Goal: Information Seeking & Learning: Learn about a topic

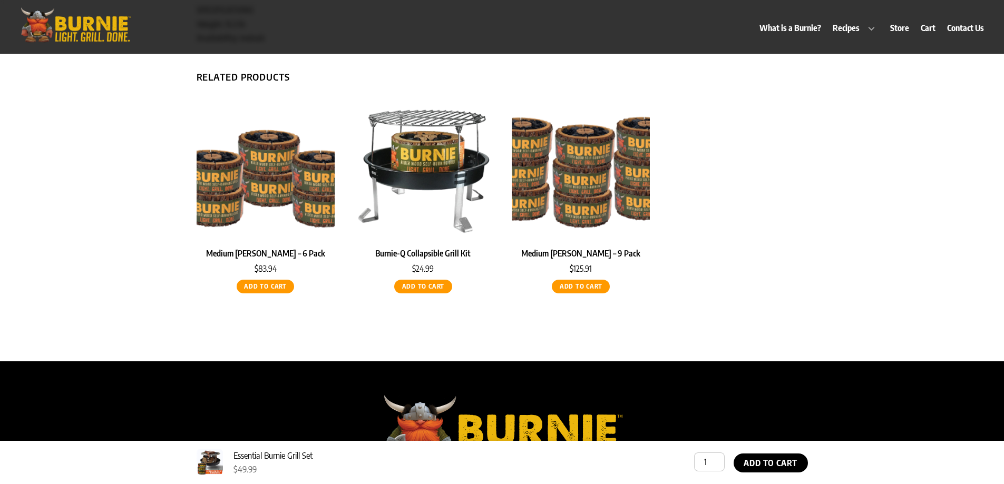
scroll to position [474, 0]
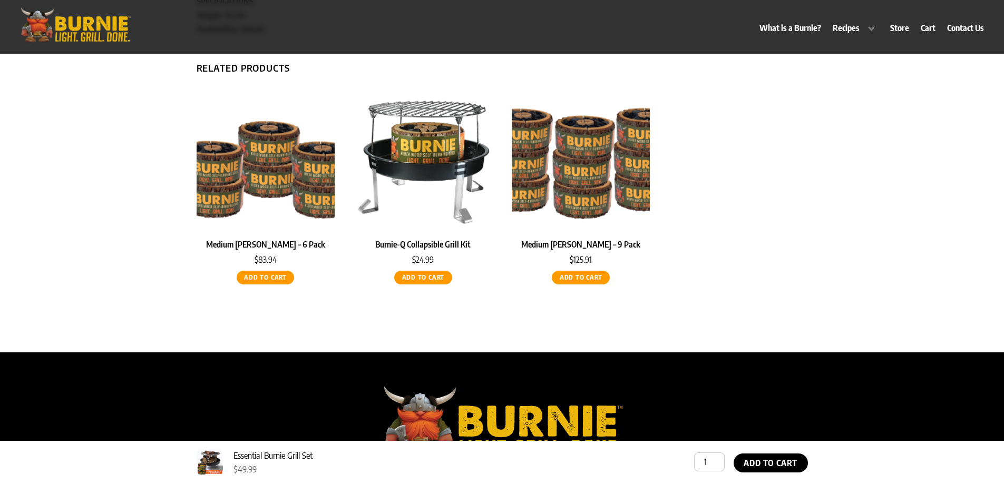
click at [312, 181] on img at bounding box center [266, 162] width 138 height 138
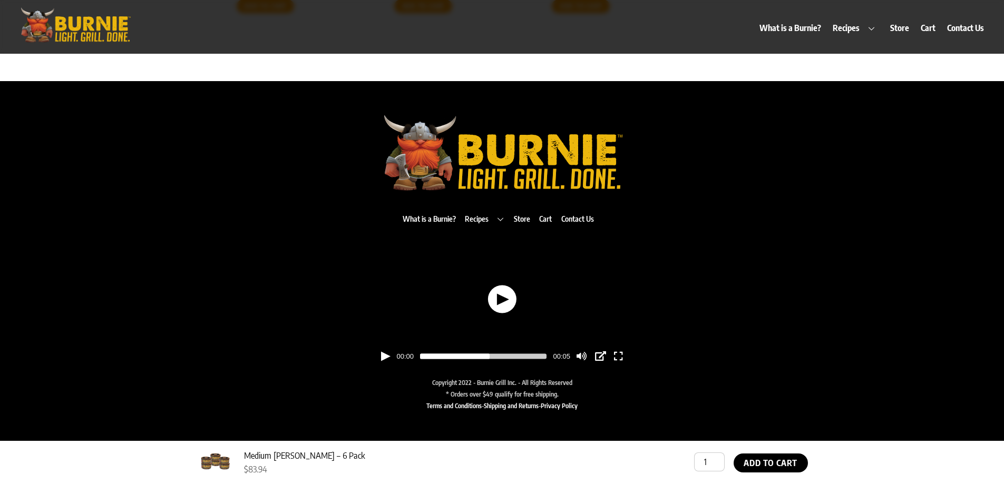
scroll to position [465, 0]
click at [505, 294] on button "button" at bounding box center [501, 299] width 28 height 28
type input "100"
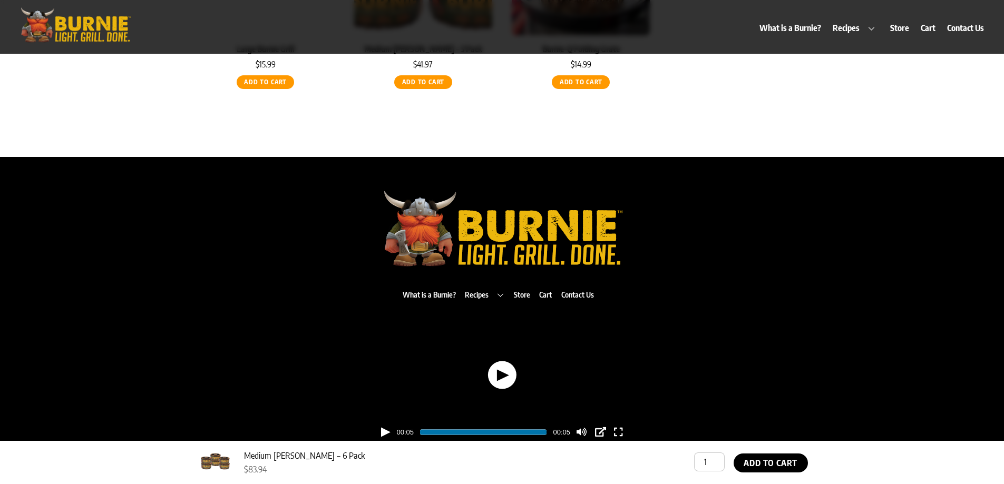
scroll to position [360, 0]
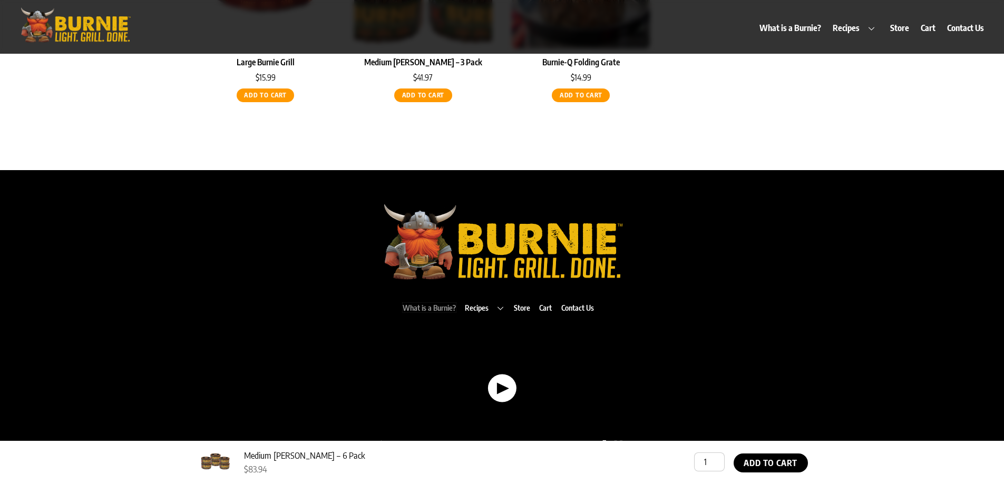
click at [448, 308] on link "What is a Burnie?" at bounding box center [429, 307] width 53 height 9
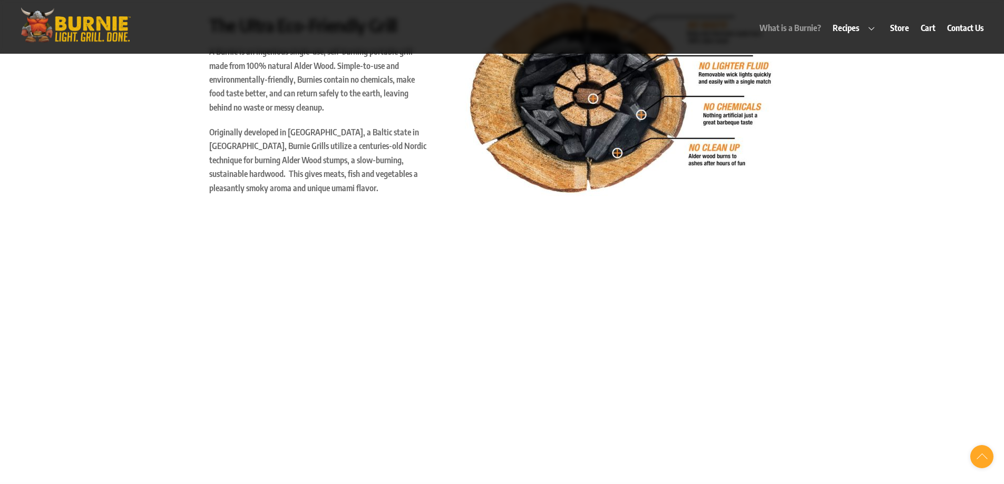
scroll to position [537, 0]
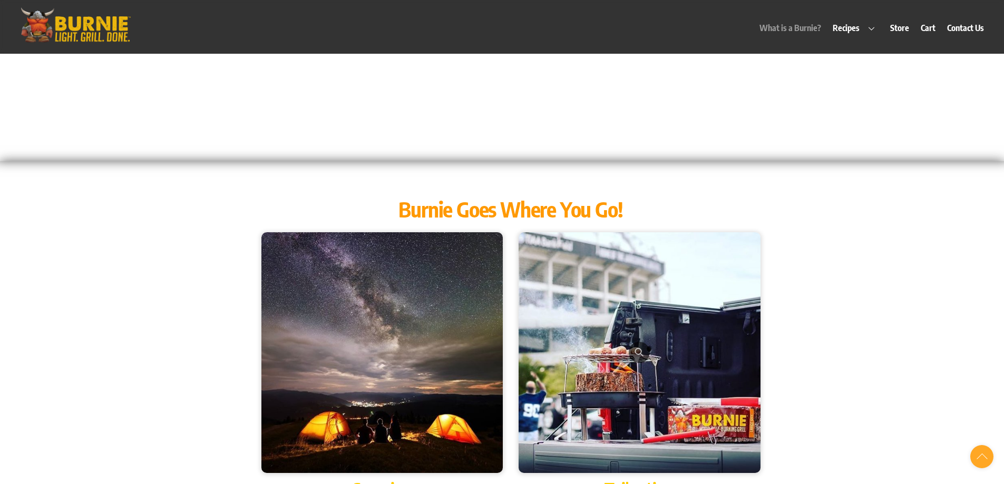
scroll to position [958, 0]
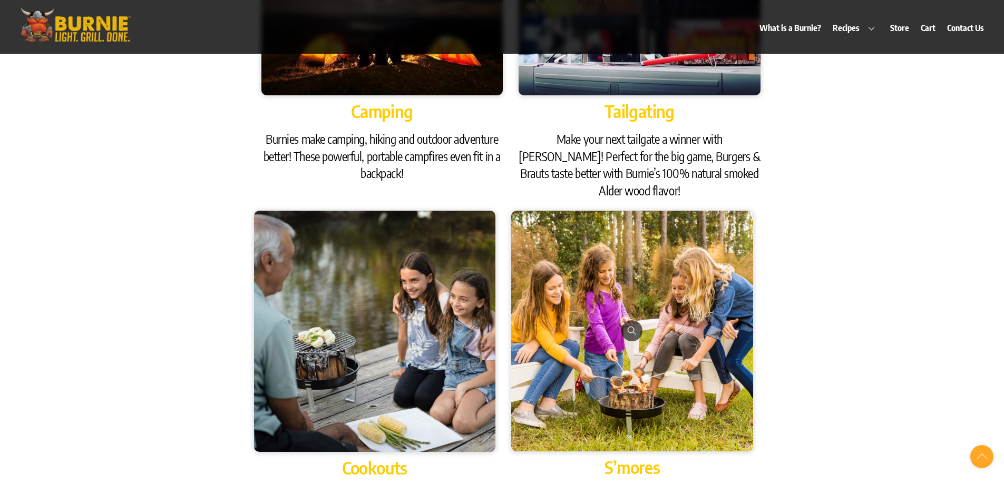
scroll to position [1327, 0]
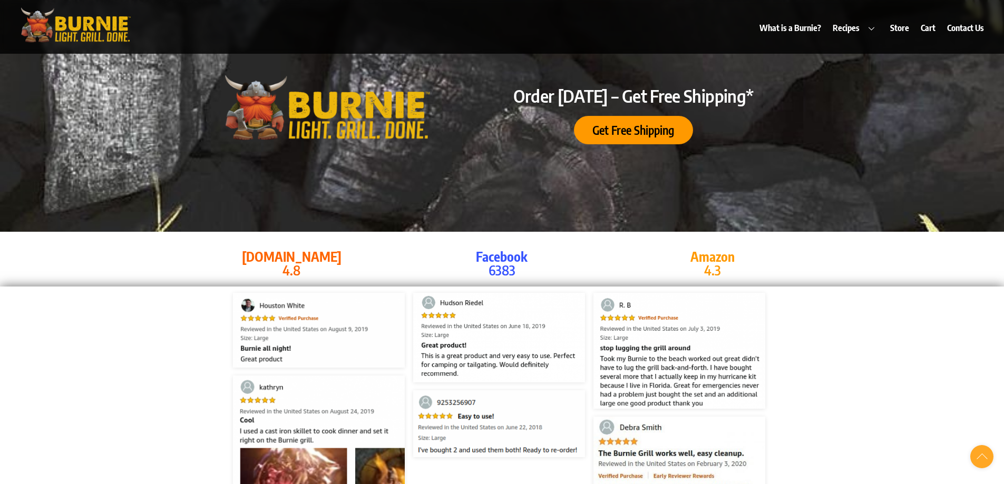
scroll to position [1907, 0]
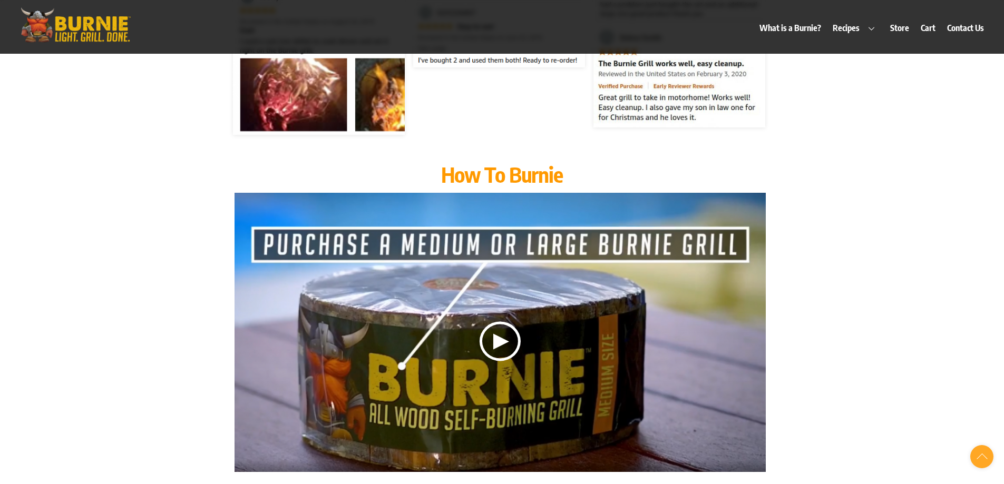
scroll to position [2328, 0]
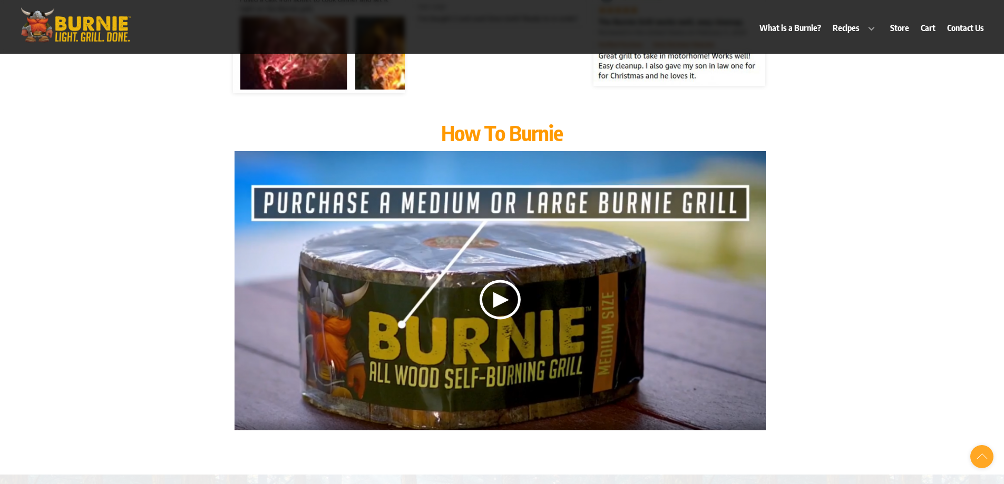
click at [496, 281] on div at bounding box center [499, 300] width 41 height 40
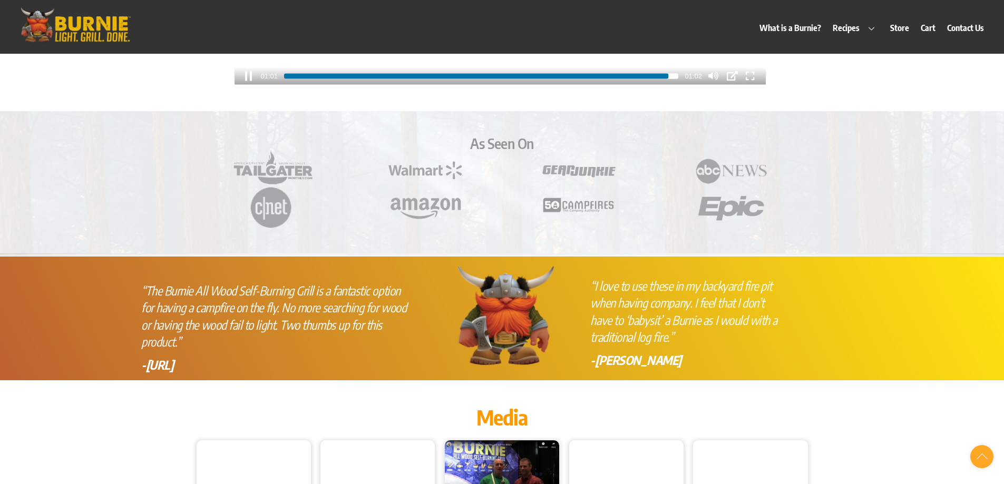
scroll to position [2750, 0]
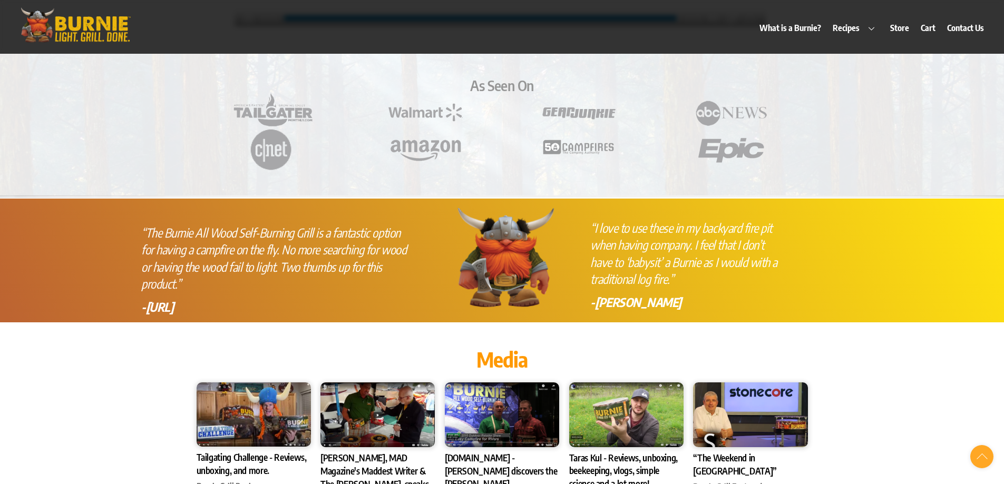
type input "100"
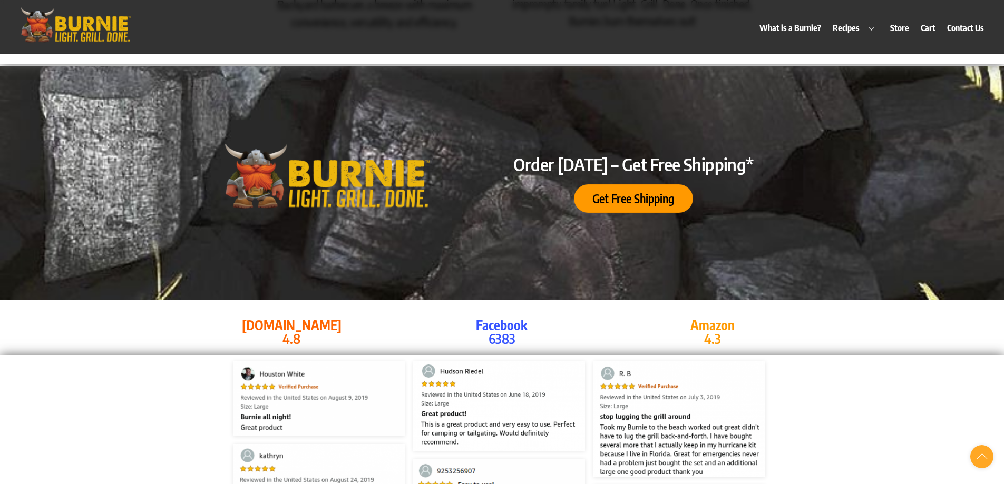
scroll to position [1802, 0]
